Goal: Task Accomplishment & Management: Use online tool/utility

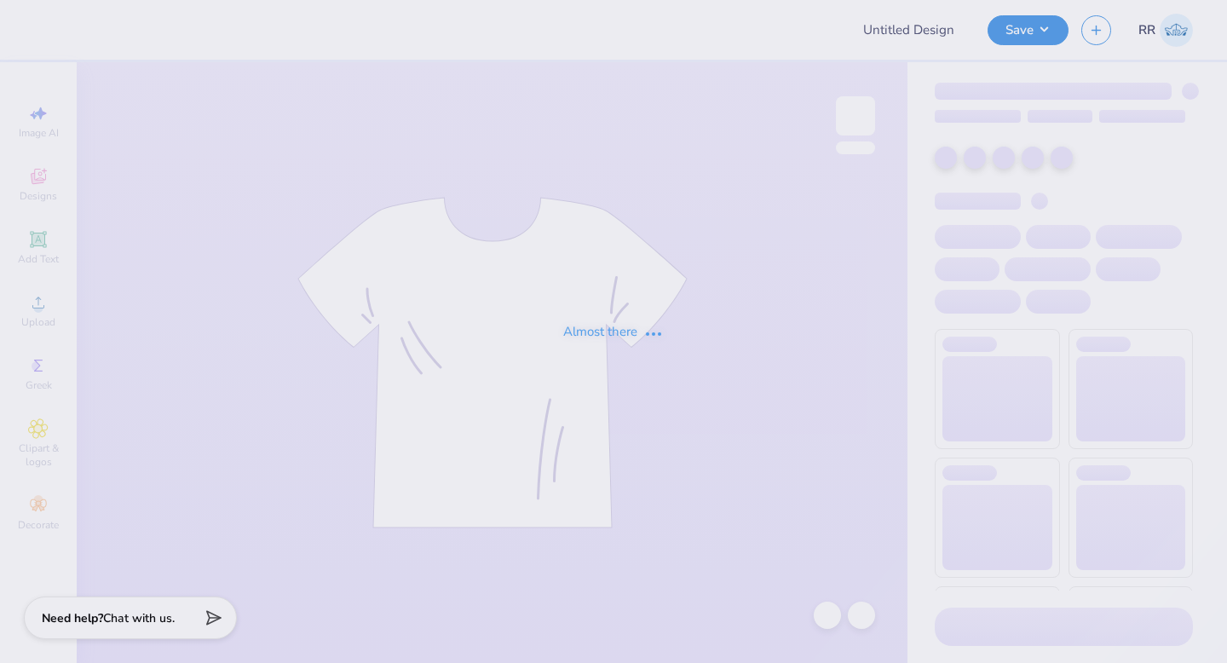
type input "General Merch"
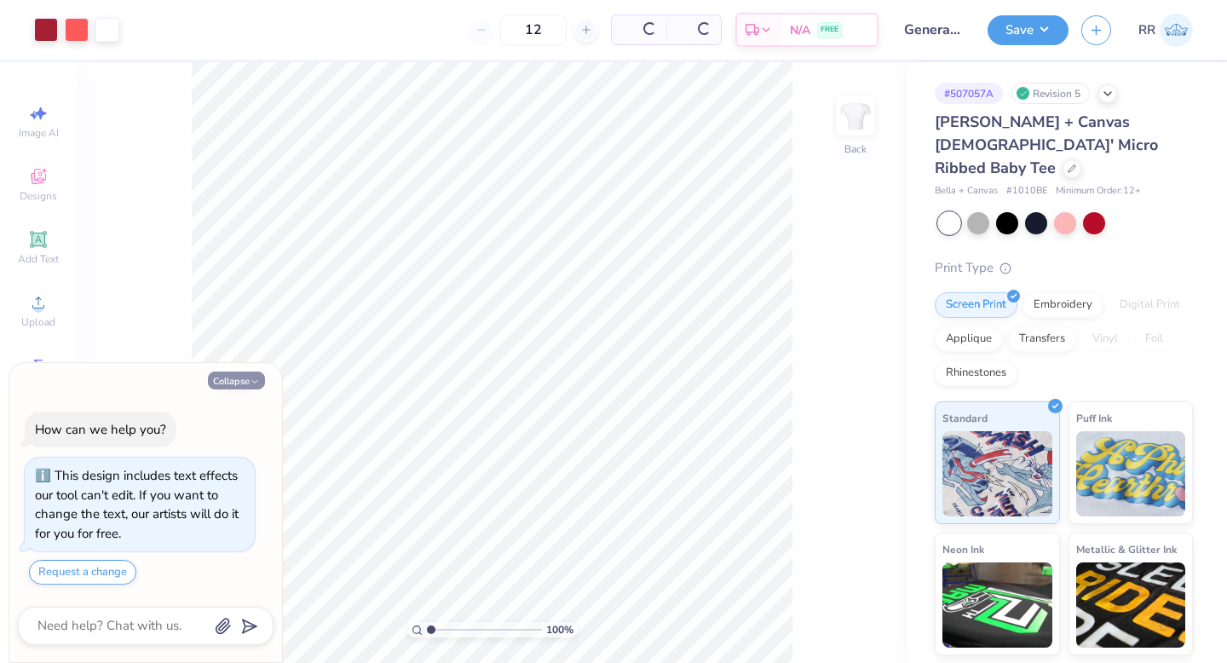
click at [249, 378] on button "Collapse" at bounding box center [236, 381] width 57 height 18
type textarea "x"
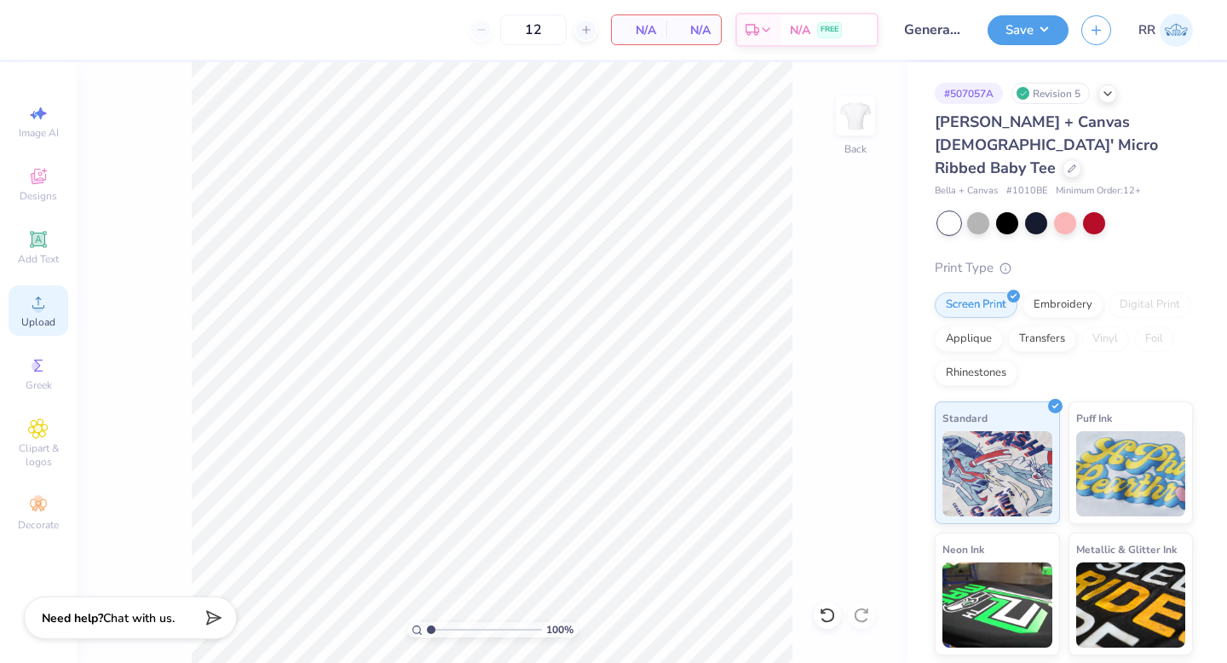
click at [39, 309] on circle at bounding box center [37, 307] width 9 height 9
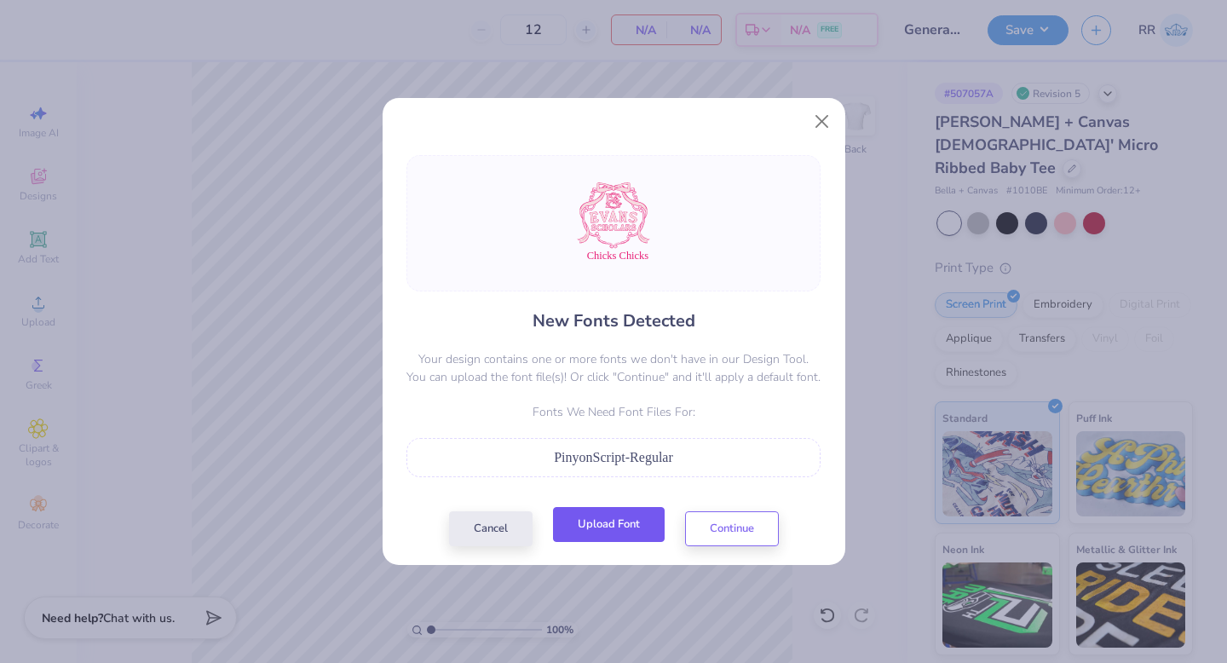
click at [632, 528] on button "Upload Font" at bounding box center [609, 524] width 112 height 35
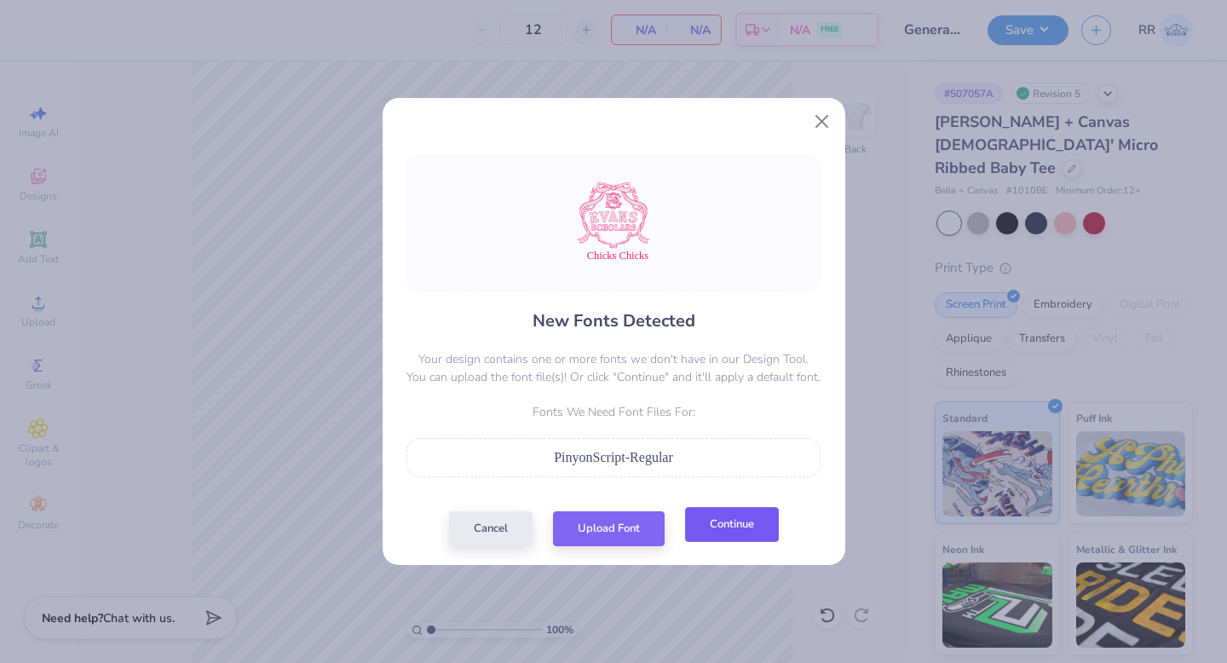
click at [730, 517] on button "Continue" at bounding box center [732, 524] width 94 height 35
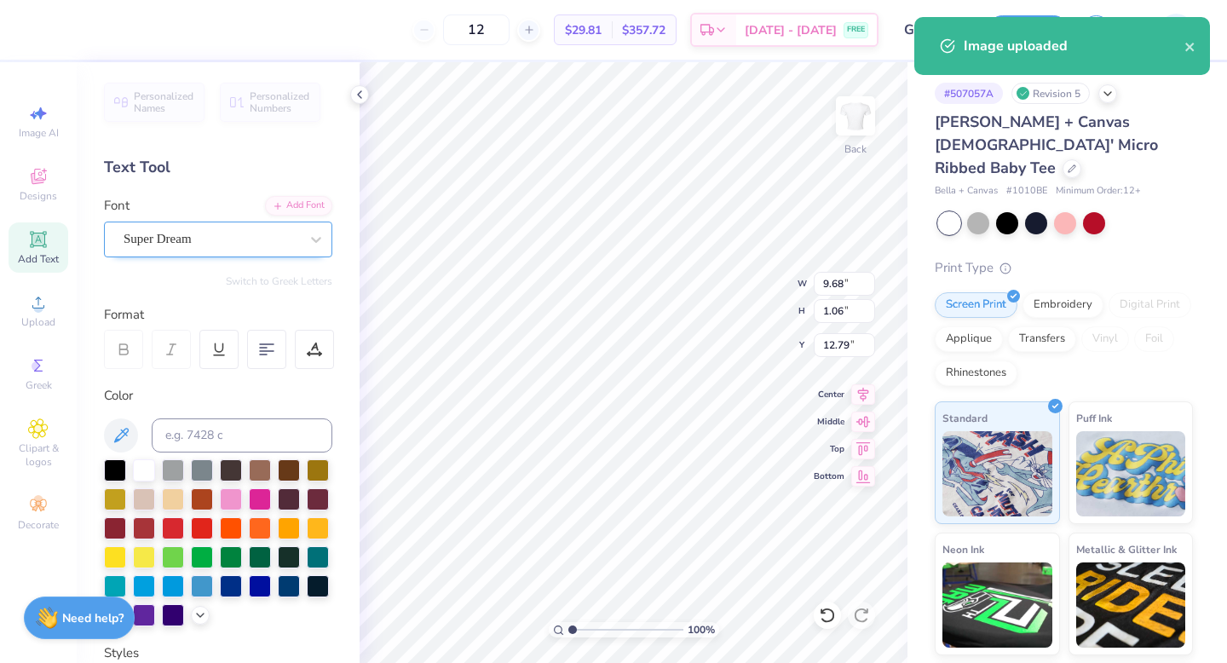
click at [226, 227] on div "Super Dream" at bounding box center [211, 239] width 179 height 26
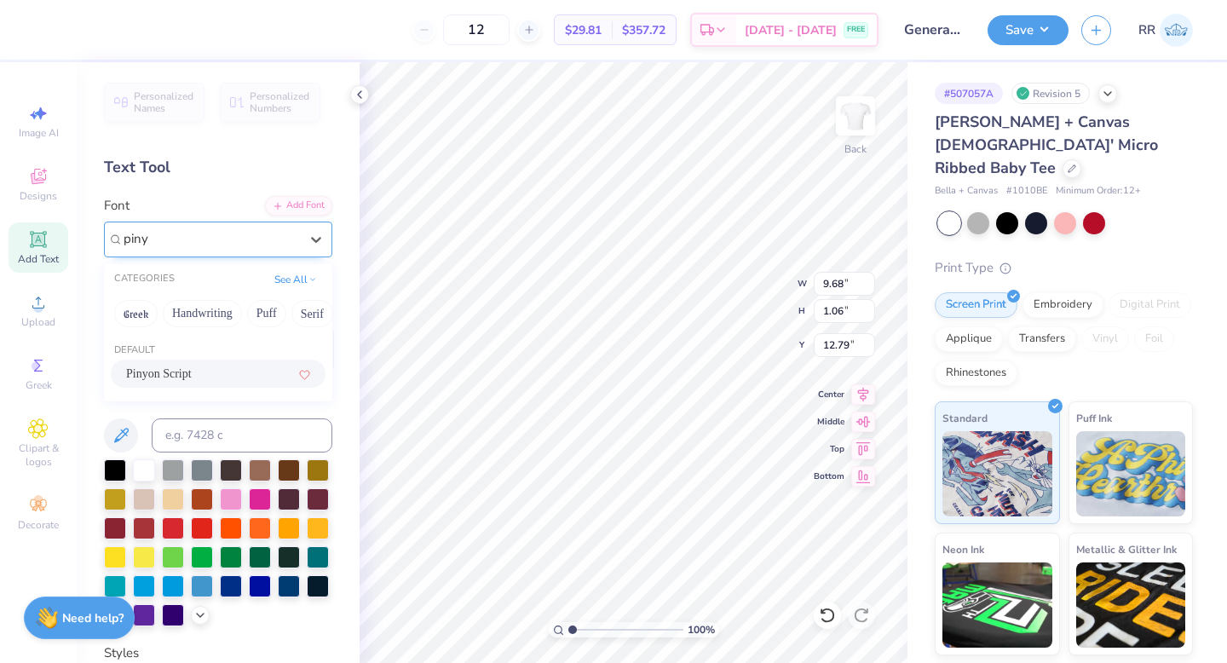
click at [229, 374] on div "Pinyon Script" at bounding box center [218, 374] width 184 height 18
type input "piny"
type input "7.15"
type input "1.34"
type input "12.75"
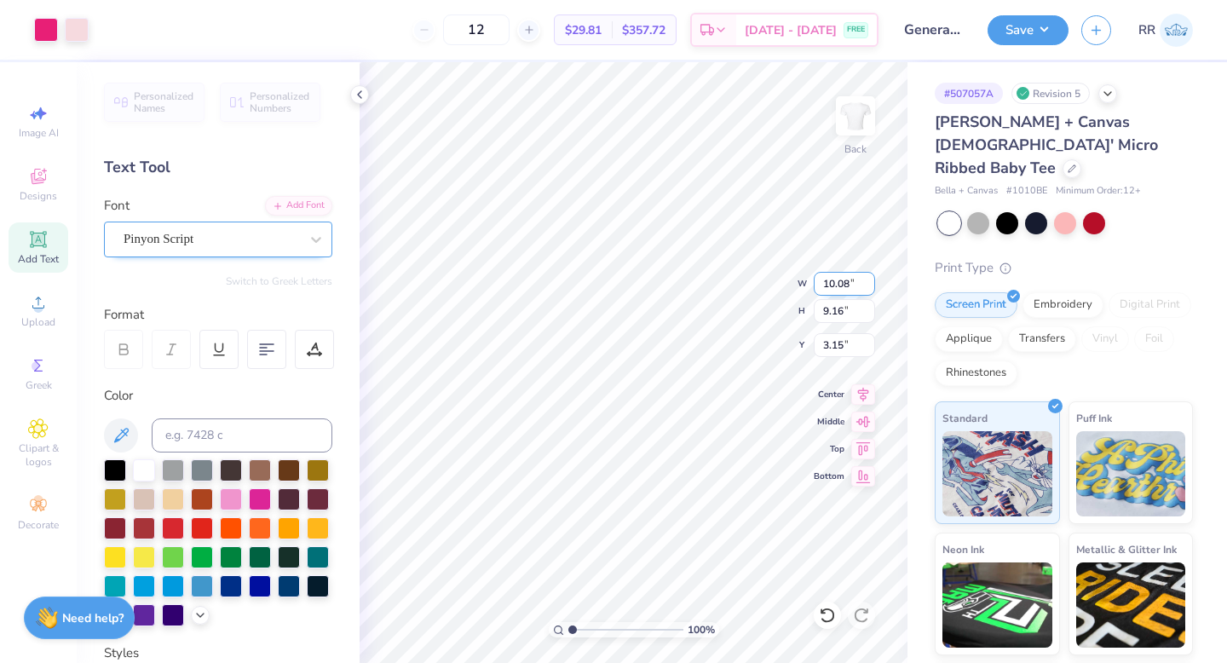
click at [841, 285] on input "10.08" at bounding box center [844, 284] width 61 height 24
type input "4.00"
type input "3.64"
type input "3.00"
click at [752, 308] on div "100 % Back W 4.00 4.00 " H 3.64 3.64 " Y 3.00 3.00 " Center Middle Top Bottom" at bounding box center [634, 362] width 548 height 601
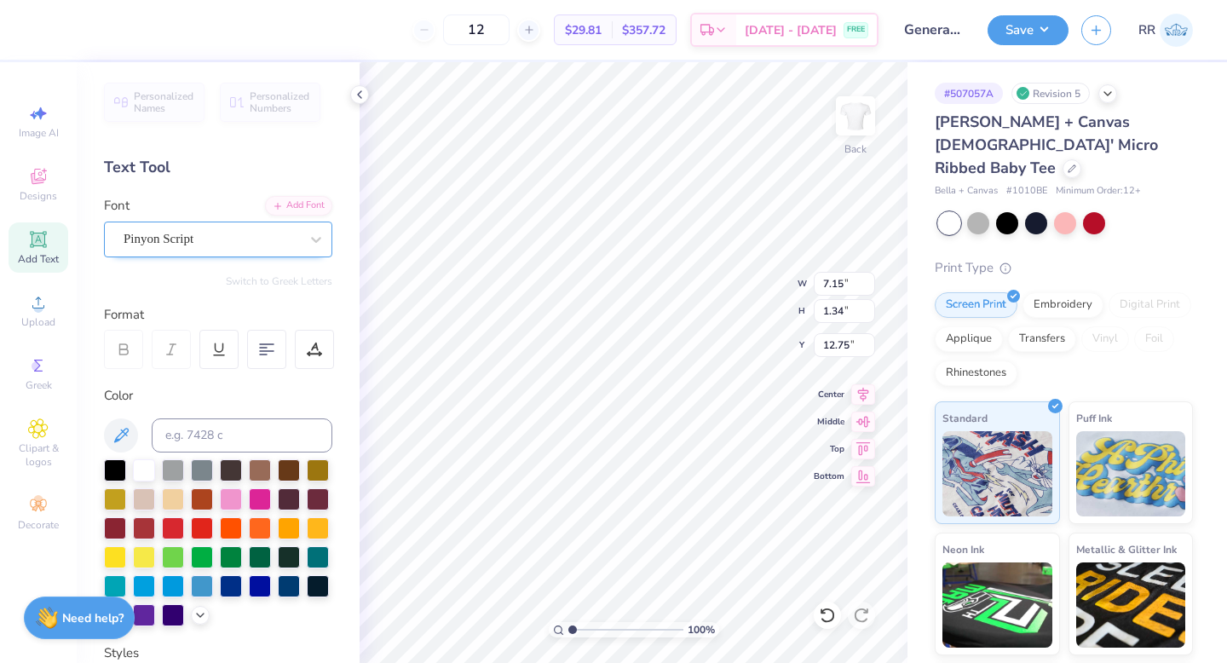
scroll to position [14, 2]
type textarea "Chicks"
type input "3.34"
click at [811, 321] on div "100 % Back W 3.34 3.34 " H 1.34 1.34 " Y 12.75 12.75 " Center Middle Top Bottom" at bounding box center [634, 362] width 548 height 601
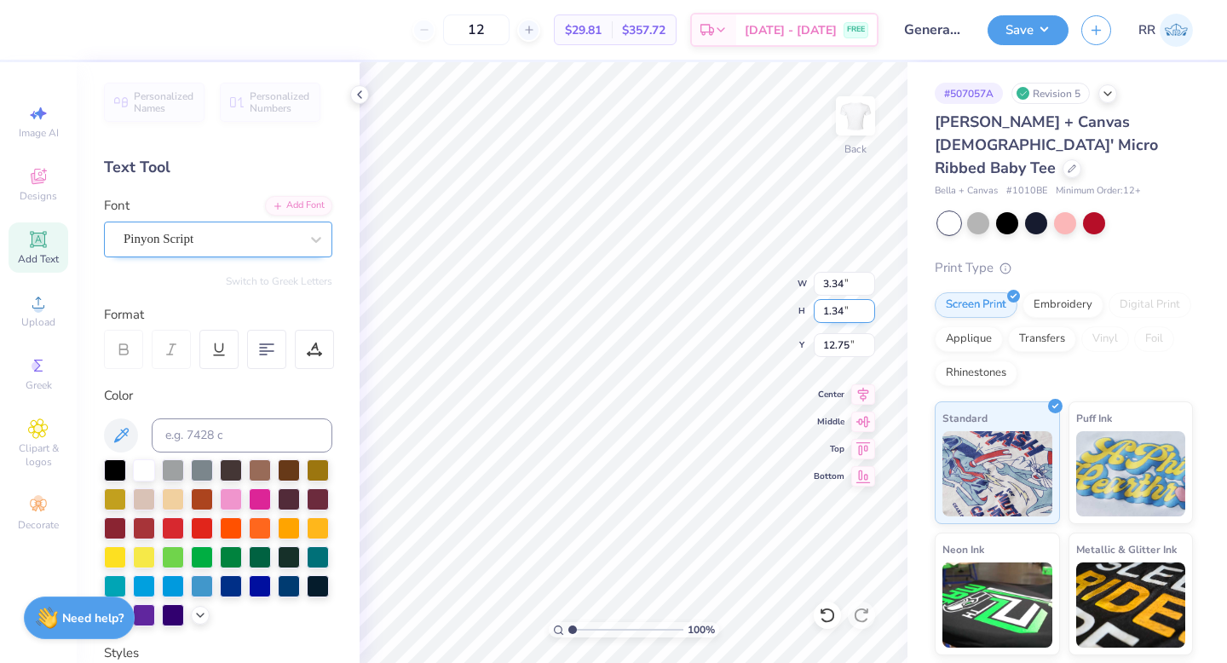
click at [841, 305] on input "1.34" at bounding box center [844, 311] width 61 height 24
type input "1"
type input "2.49"
type input "1.00"
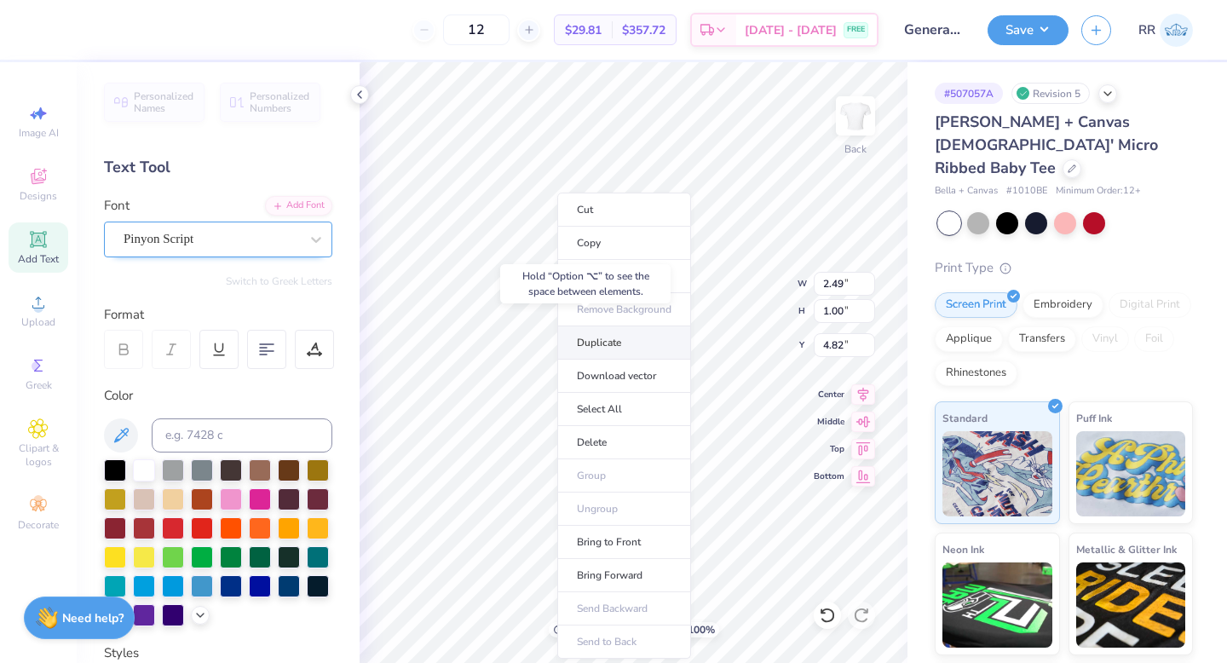
click at [604, 338] on li "Duplicate" at bounding box center [624, 342] width 134 height 33
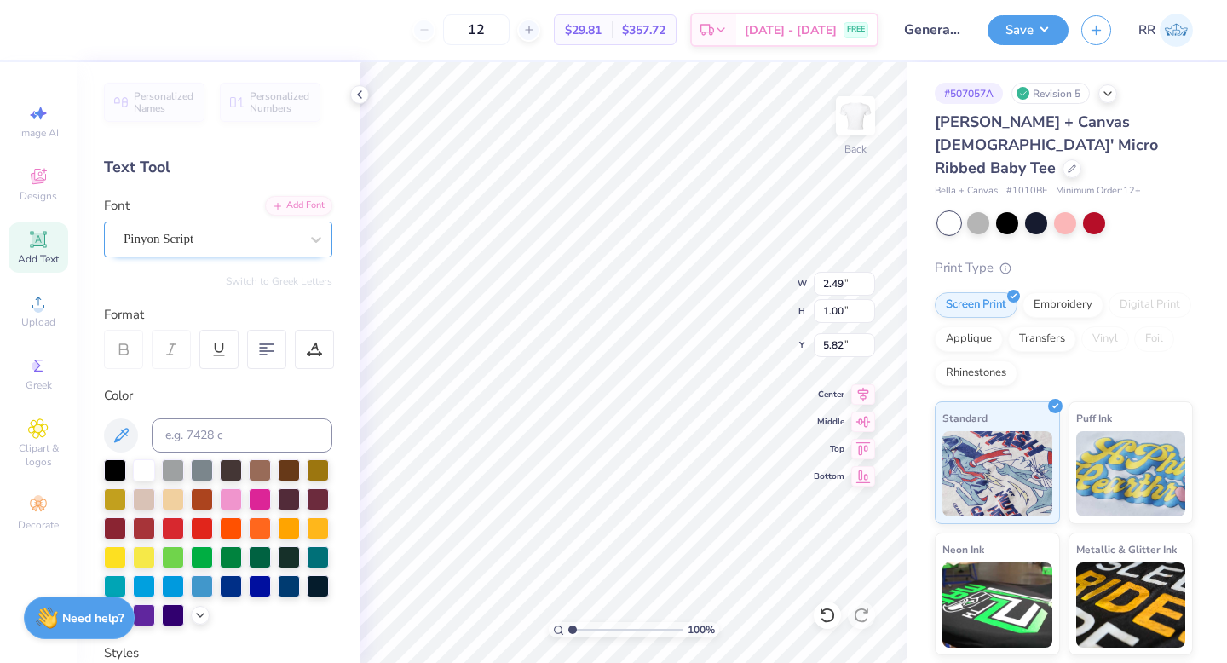
type input "4.82"
click at [864, 417] on icon at bounding box center [864, 422] width 24 height 20
type input "6.68"
type input "2.49"
type input "1.00"
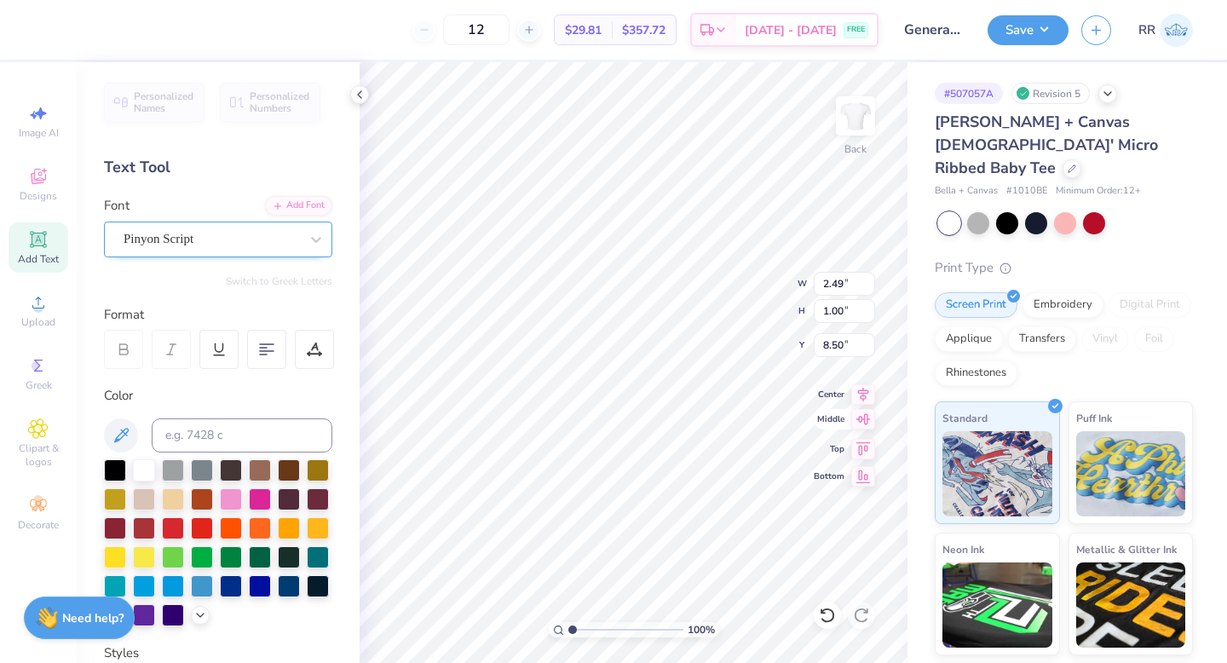
click at [863, 423] on icon at bounding box center [864, 419] width 24 height 20
click at [865, 425] on icon at bounding box center [864, 419] width 24 height 20
type input "8.00"
click at [811, 286] on div "100 % Back W 9.58 9.58 " H 3.64 3.64 " Y 6.68 6.68 " Center Middle Top Bottom" at bounding box center [634, 362] width 548 height 601
click at [844, 283] on input "9.58" at bounding box center [844, 284] width 61 height 24
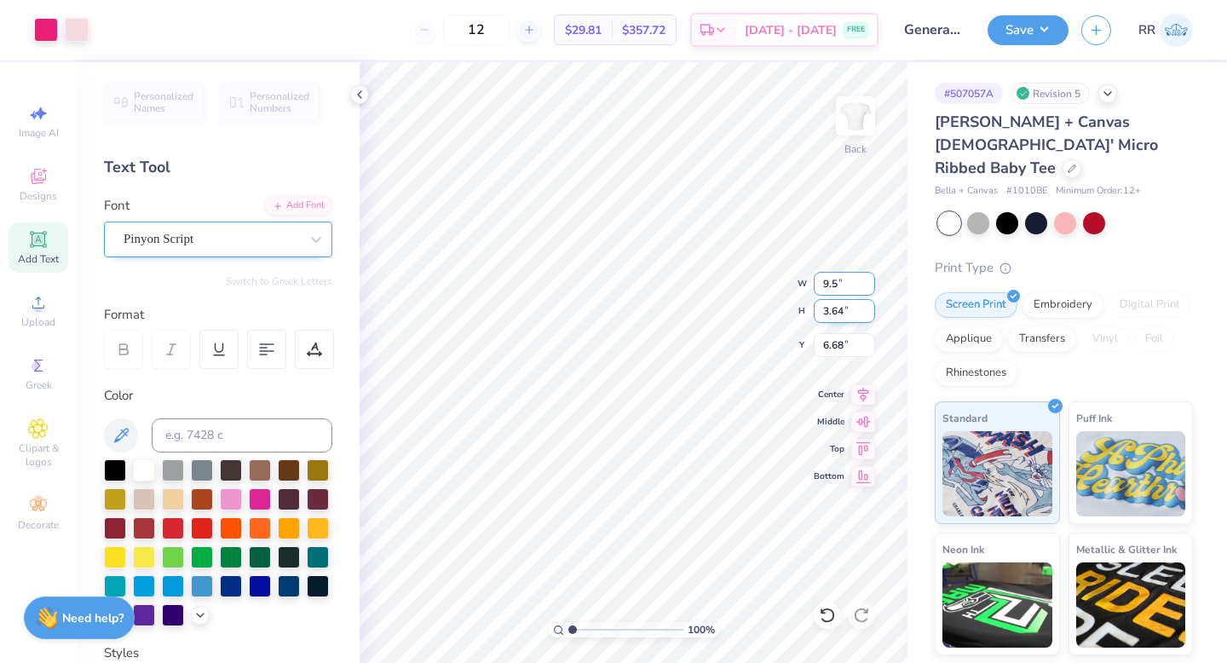
type input "9"
type input "7.00"
type input "2.66"
type input "3.00"
type input "2.92"
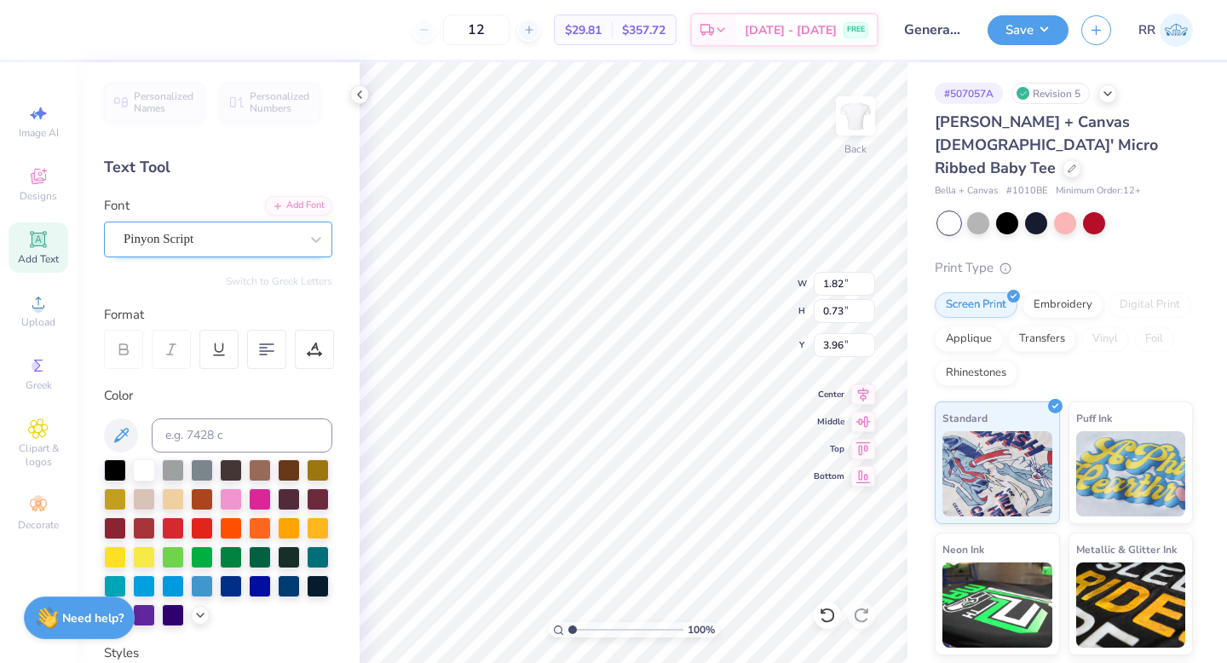
type input "2.66"
type input "3.00"
drag, startPoint x: 846, startPoint y: 281, endPoint x: 814, endPoint y: 287, distance: 32.1
click at [818, 286] on input "2.92" at bounding box center [844, 284] width 61 height 24
type input "3.00"
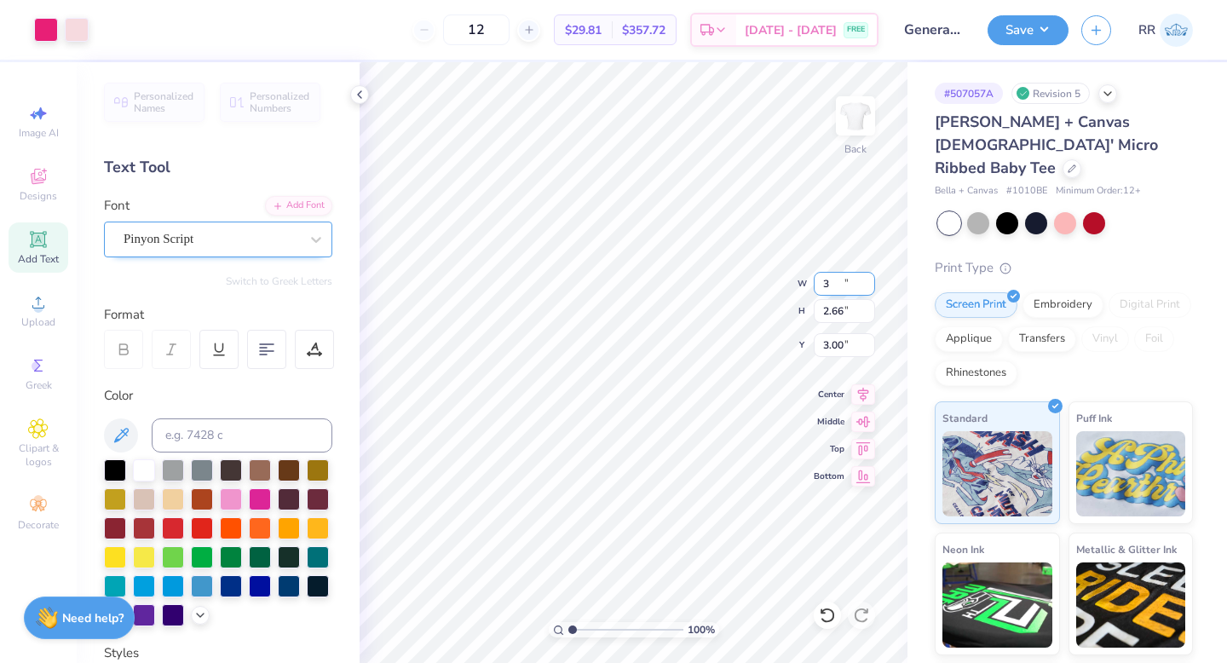
type input "2.73"
type input "2.97"
click at [1040, 28] on button "Save" at bounding box center [1028, 28] width 81 height 30
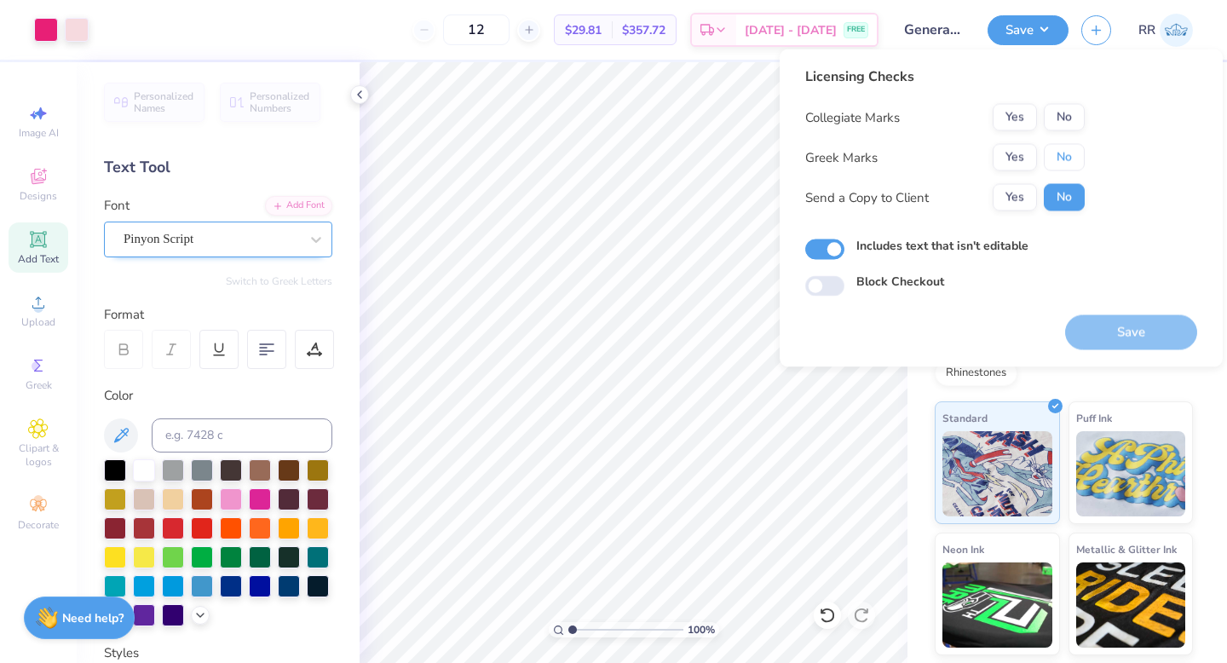
drag, startPoint x: 1060, startPoint y: 149, endPoint x: 1062, endPoint y: 137, distance: 12.2
click at [1060, 149] on button "No" at bounding box center [1064, 157] width 41 height 27
click at [1125, 318] on button "Save" at bounding box center [1132, 332] width 132 height 35
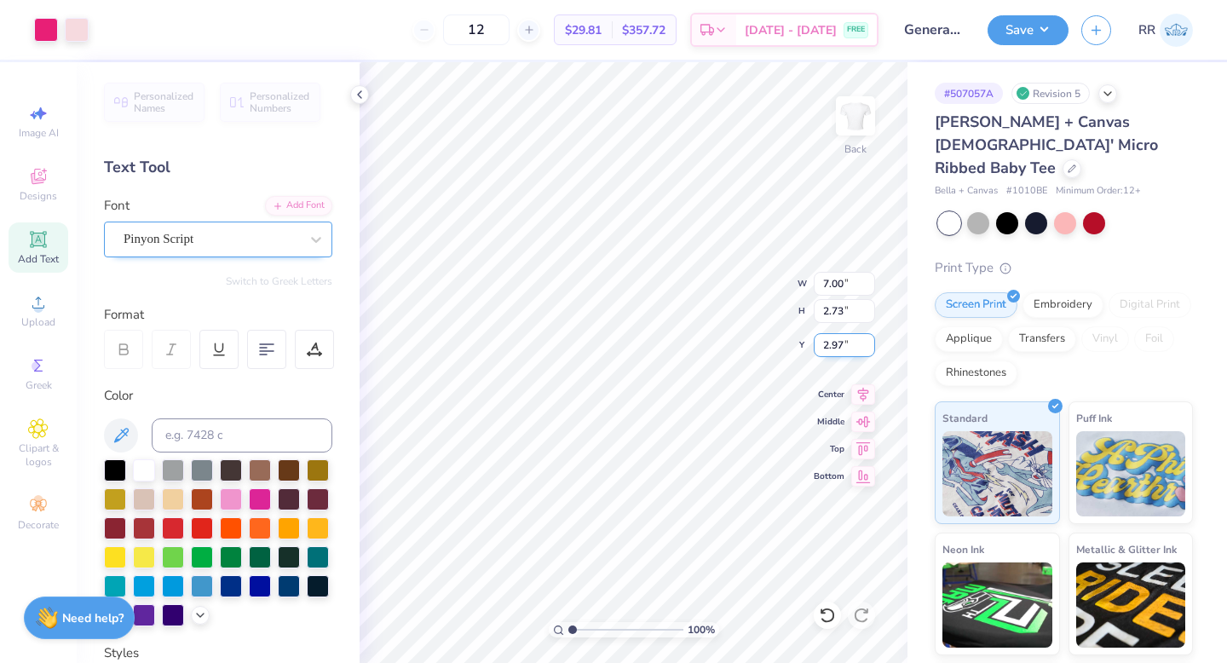
click at [828, 346] on input "2.97" at bounding box center [844, 345] width 61 height 24
type input "3.00"
click at [23, 321] on span "Upload" at bounding box center [38, 322] width 34 height 14
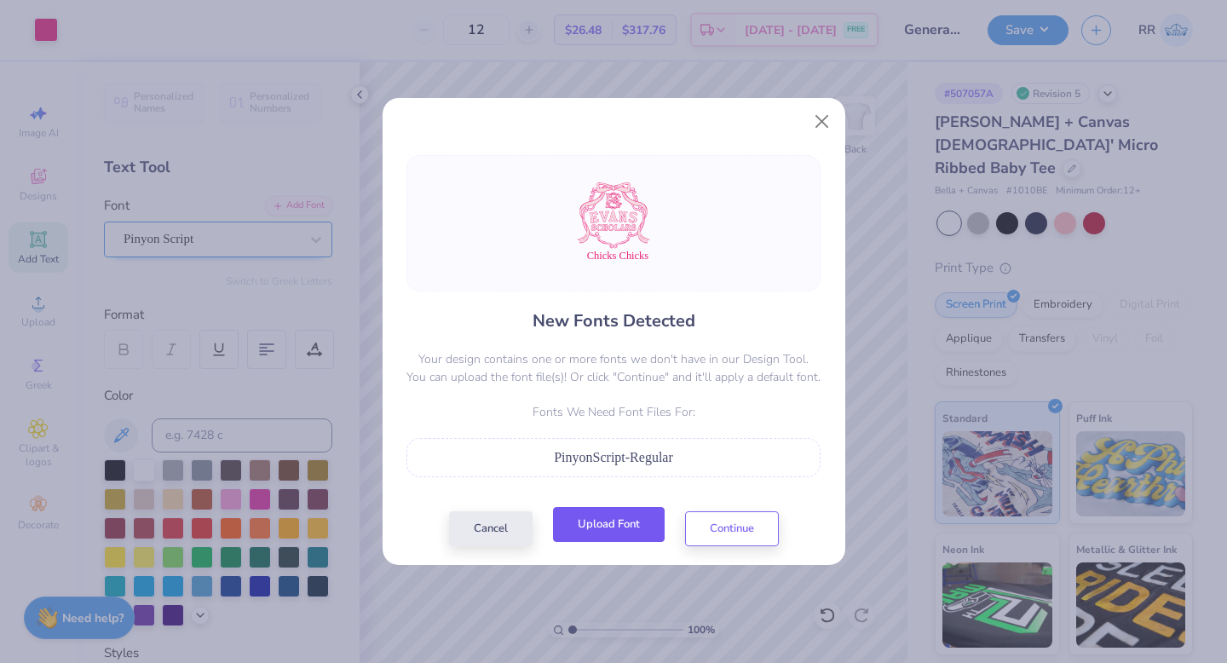
click at [645, 513] on button "Upload Font" at bounding box center [609, 524] width 112 height 35
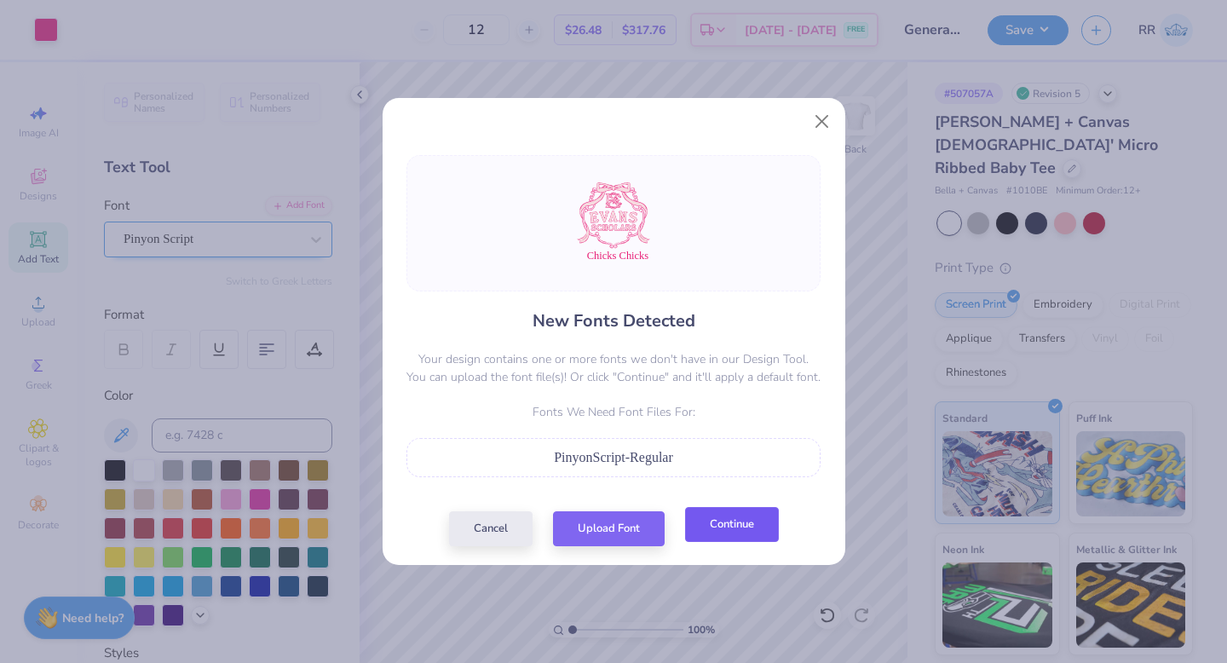
click at [746, 526] on button "Continue" at bounding box center [732, 524] width 94 height 35
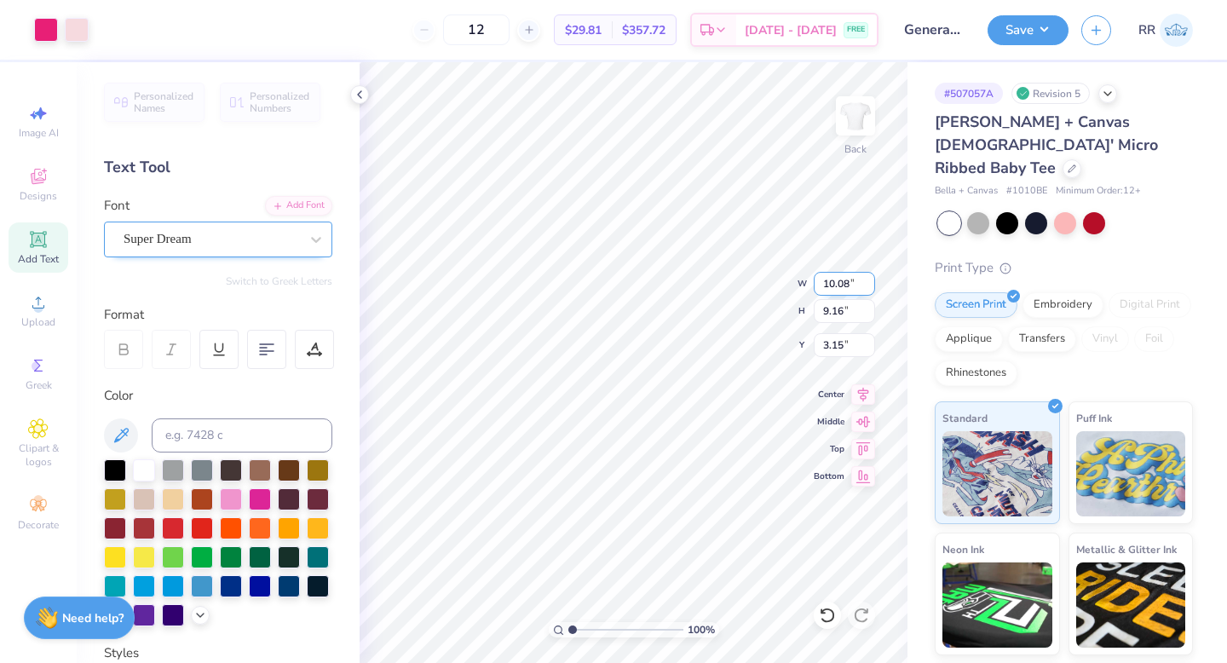
drag, startPoint x: 846, startPoint y: 280, endPoint x: 823, endPoint y: 284, distance: 22.4
click at [825, 283] on input "10.08" at bounding box center [844, 284] width 61 height 24
type input "8"
type input "3.00"
type input "2.73"
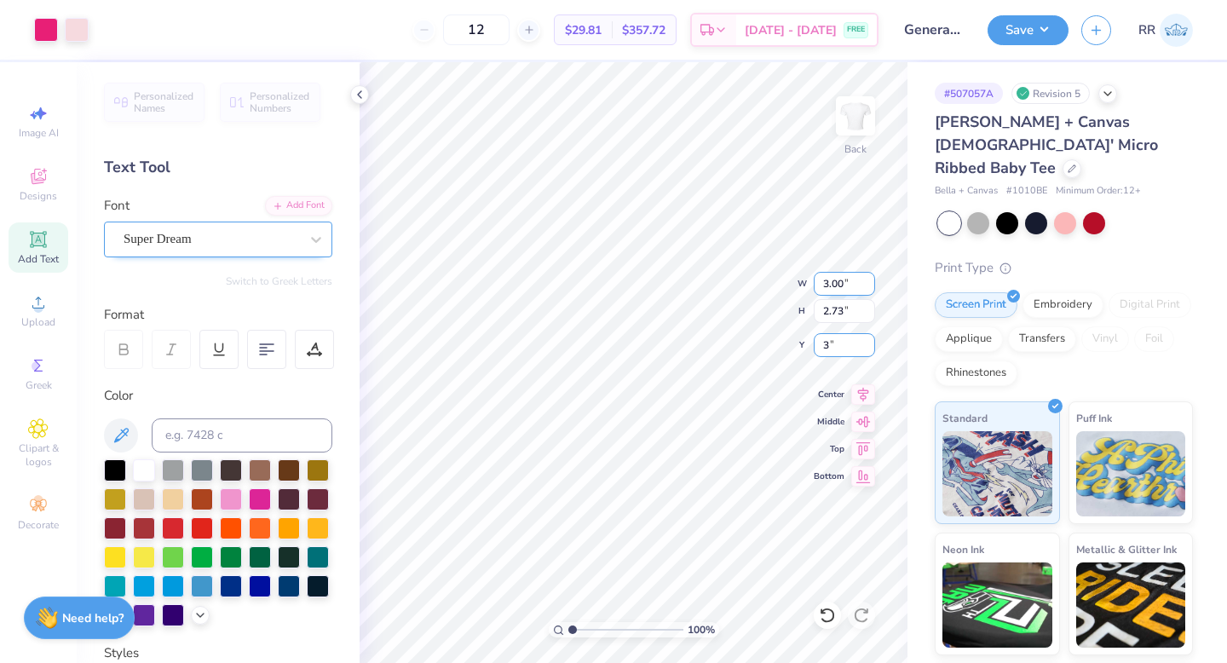
type input "3.00"
click at [862, 394] on icon at bounding box center [864, 392] width 24 height 20
click at [1031, 37] on button "Save" at bounding box center [1028, 30] width 81 height 30
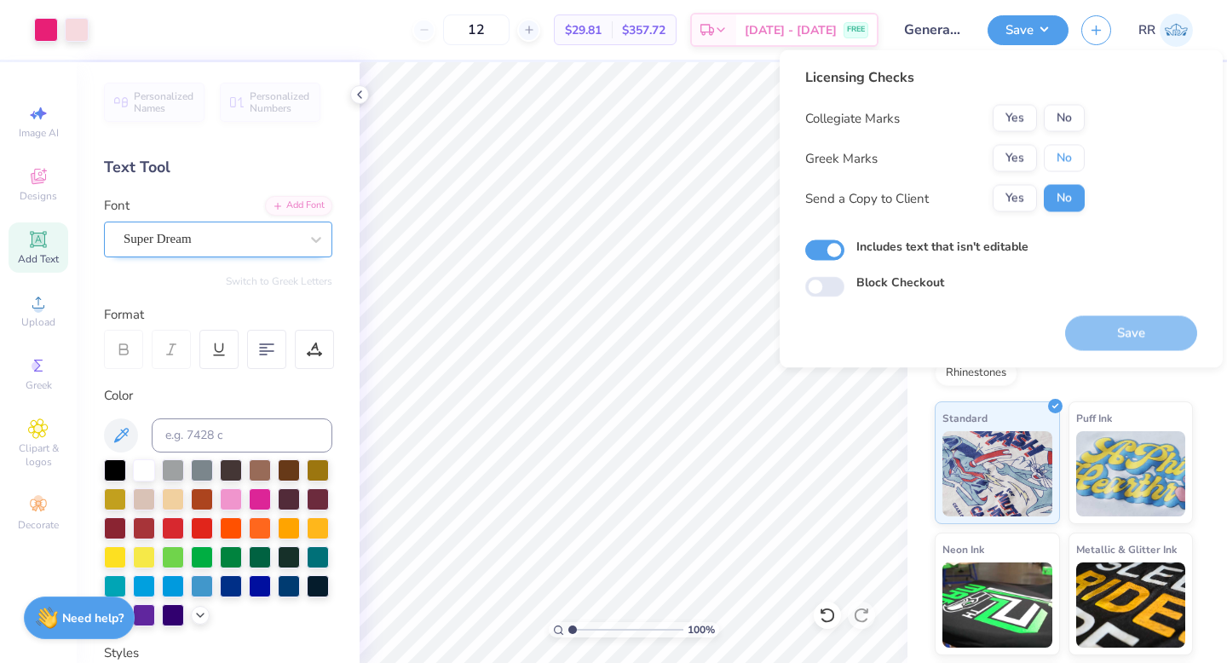
click at [1060, 152] on button "No" at bounding box center [1064, 158] width 41 height 27
click at [1063, 118] on button "No" at bounding box center [1064, 118] width 41 height 27
drag, startPoint x: 1128, startPoint y: 349, endPoint x: 1135, endPoint y: 343, distance: 9.1
click at [1134, 345] on button "Save" at bounding box center [1132, 333] width 132 height 35
